Goal: Information Seeking & Learning: Learn about a topic

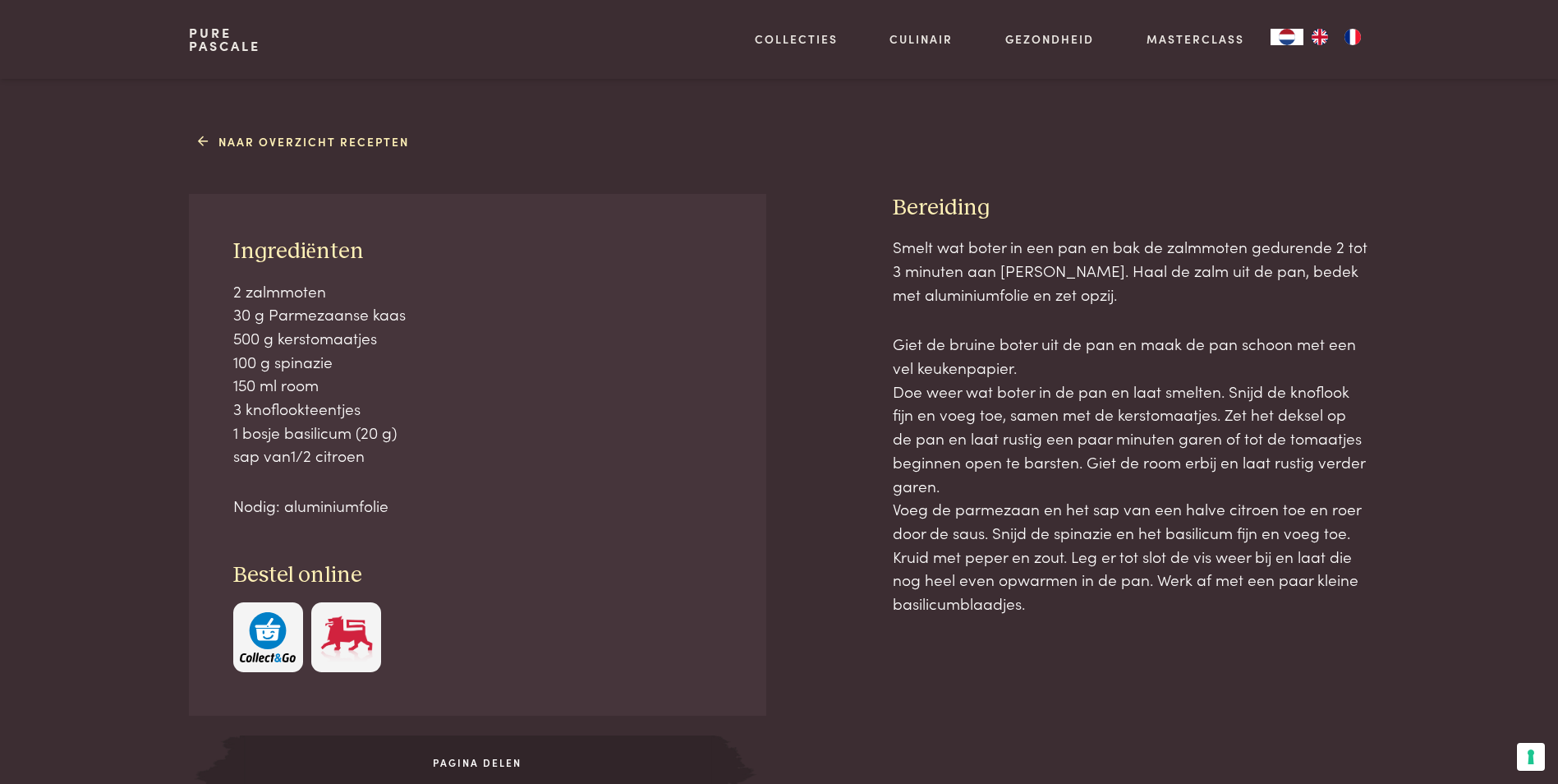
scroll to position [657, 0]
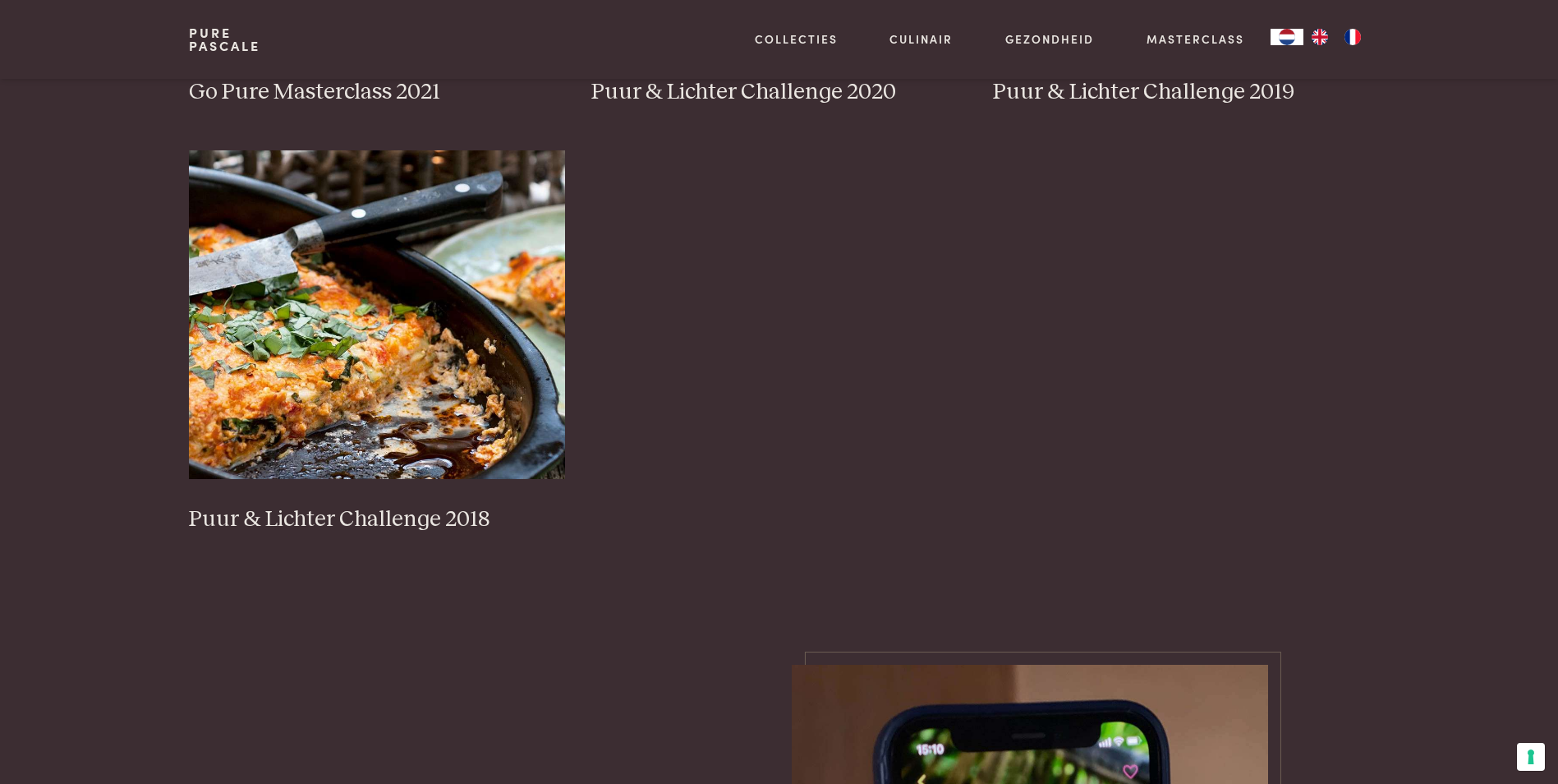
scroll to position [739, 0]
